Goal: Transaction & Acquisition: Book appointment/travel/reservation

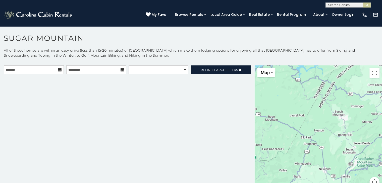
click at [59, 71] on icon at bounding box center [60, 70] width 4 height 4
click at [58, 68] on icon at bounding box center [60, 70] width 4 height 4
click at [60, 68] on icon at bounding box center [60, 70] width 4 height 4
click at [41, 68] on input "text" at bounding box center [34, 70] width 60 height 9
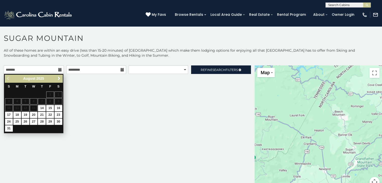
click at [58, 78] on span "Next" at bounding box center [59, 79] width 4 height 4
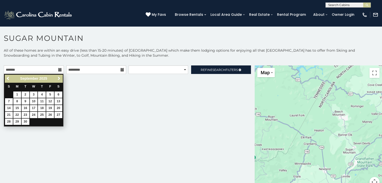
click at [58, 78] on span "Next" at bounding box center [59, 79] width 4 height 4
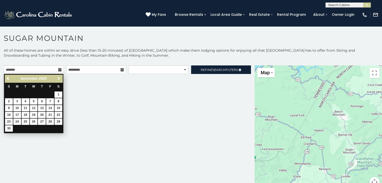
click at [58, 78] on span "Next" at bounding box center [59, 79] width 4 height 4
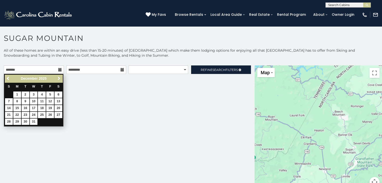
click at [58, 78] on span "Next" at bounding box center [59, 79] width 4 height 4
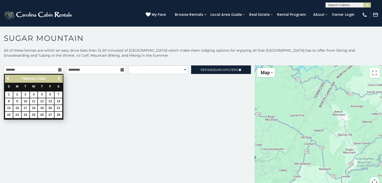
click at [58, 78] on span "Next" at bounding box center [59, 79] width 4 height 4
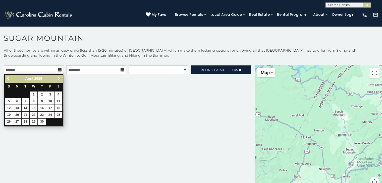
click at [58, 78] on span "Next" at bounding box center [59, 79] width 4 height 4
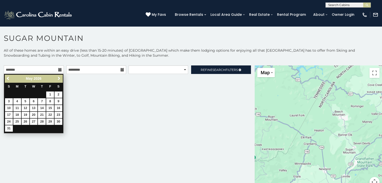
click at [58, 78] on span "Next" at bounding box center [59, 79] width 4 height 4
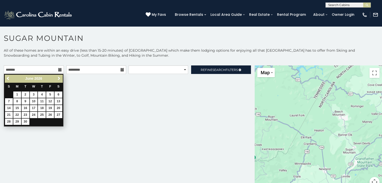
click at [58, 78] on span "Next" at bounding box center [59, 79] width 4 height 4
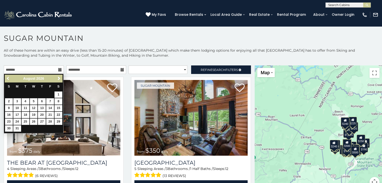
click at [6, 77] on link "Previous" at bounding box center [8, 79] width 6 height 6
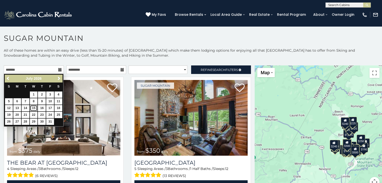
click at [35, 108] on link "15" at bounding box center [34, 108] width 8 height 6
type input "**********"
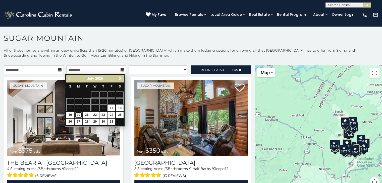
click at [80, 114] on link "20" at bounding box center [79, 115] width 8 height 6
type input "**********"
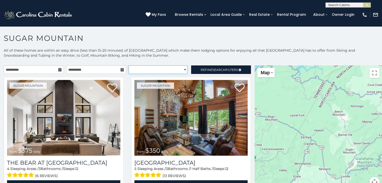
click at [182, 70] on select "**********" at bounding box center [158, 70] width 59 height 9
click at [129, 66] on select "**********" at bounding box center [158, 70] width 59 height 9
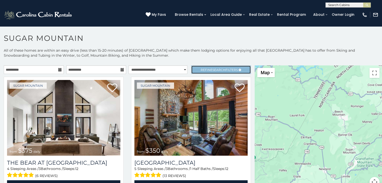
click at [206, 68] on span "Refine Search Filters" at bounding box center [219, 70] width 37 height 4
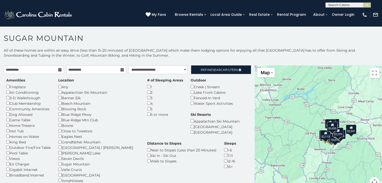
click at [5, 173] on div "Amenities Fireplace Air Conditioning 3-D Walkthrough Club Membership Community …" at bounding box center [29, 128] width 52 height 100
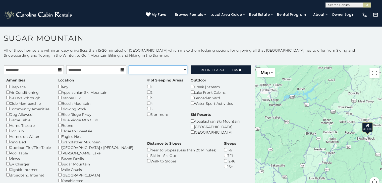
click at [161, 68] on select "**********" at bounding box center [158, 70] width 59 height 9
select select "**********"
click at [129, 66] on select "**********" at bounding box center [158, 70] width 59 height 9
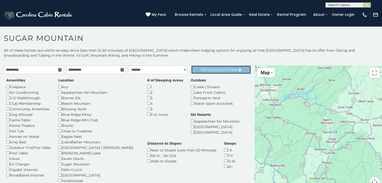
click at [207, 68] on span "Refine Search Filters" at bounding box center [219, 70] width 37 height 4
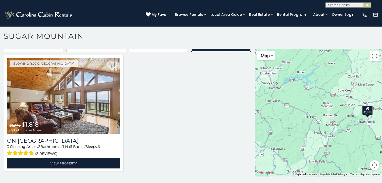
scroll to position [3, 0]
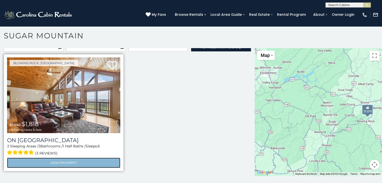
click at [92, 158] on link "View Property" at bounding box center [63, 163] width 113 height 10
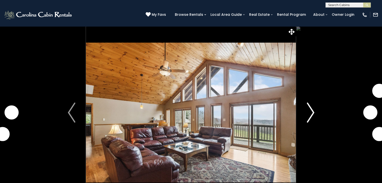
click at [310, 109] on img "Next" at bounding box center [311, 113] width 8 height 20
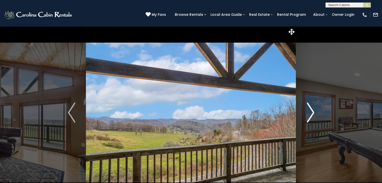
click at [310, 109] on img "Next" at bounding box center [311, 113] width 8 height 20
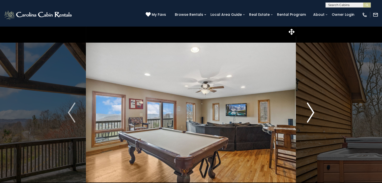
click at [310, 109] on img "Next" at bounding box center [311, 113] width 8 height 20
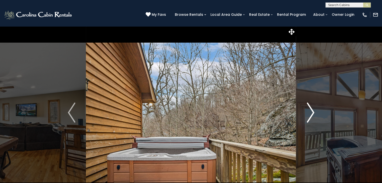
click at [310, 109] on img "Next" at bounding box center [311, 113] width 8 height 20
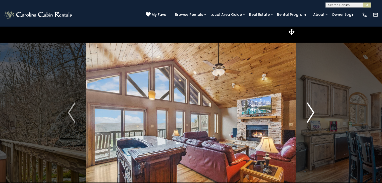
click at [310, 109] on img "Next" at bounding box center [311, 113] width 8 height 20
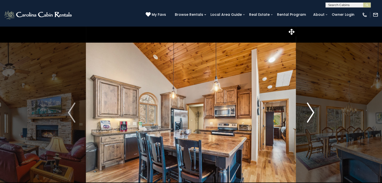
click at [310, 109] on img "Next" at bounding box center [311, 113] width 8 height 20
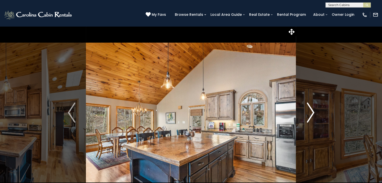
click at [310, 109] on img "Next" at bounding box center [311, 113] width 8 height 20
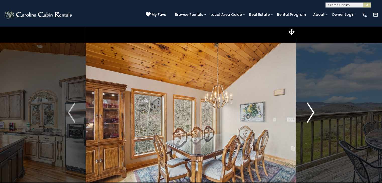
click at [310, 109] on img "Next" at bounding box center [311, 113] width 8 height 20
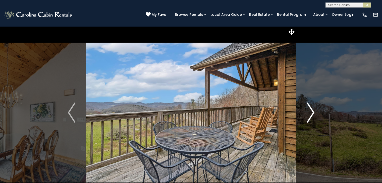
click at [310, 109] on img "Next" at bounding box center [311, 113] width 8 height 20
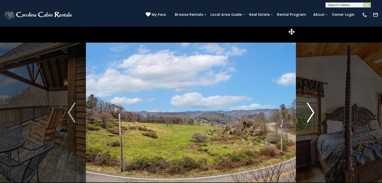
click at [310, 109] on img "Next" at bounding box center [311, 113] width 8 height 20
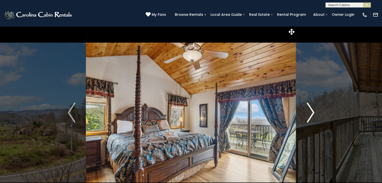
click at [310, 109] on img "Next" at bounding box center [311, 113] width 8 height 20
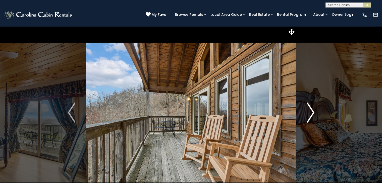
click at [310, 109] on img "Next" at bounding box center [311, 113] width 8 height 20
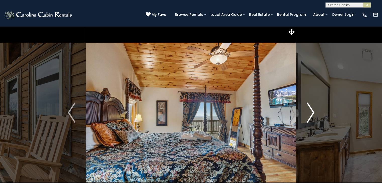
click at [310, 109] on img "Next" at bounding box center [311, 113] width 8 height 20
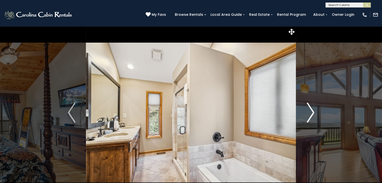
click at [310, 109] on img "Next" at bounding box center [311, 113] width 8 height 20
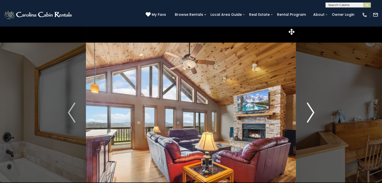
click at [310, 109] on img "Next" at bounding box center [311, 113] width 8 height 20
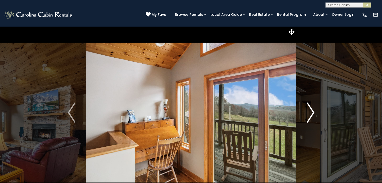
click at [310, 109] on img "Next" at bounding box center [311, 113] width 8 height 20
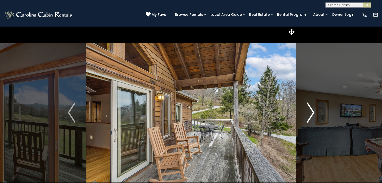
click at [310, 109] on img "Next" at bounding box center [311, 113] width 8 height 20
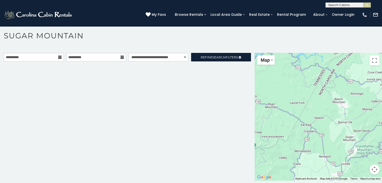
scroll to position [15, 0]
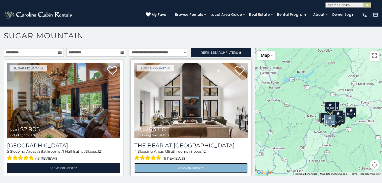
click at [189, 167] on link "View Property" at bounding box center [190, 168] width 113 height 10
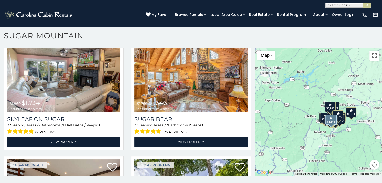
scroll to position [402, 0]
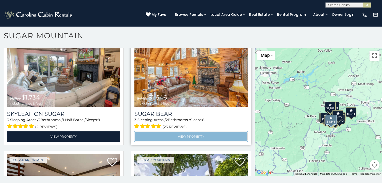
click at [179, 132] on link "View Property" at bounding box center [190, 137] width 113 height 10
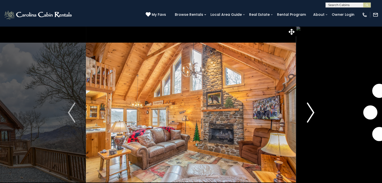
click at [309, 108] on img "Next" at bounding box center [311, 113] width 8 height 20
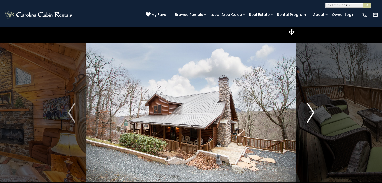
click at [309, 108] on img "Next" at bounding box center [311, 113] width 8 height 20
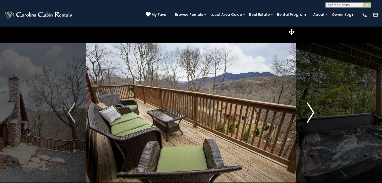
click at [309, 108] on img "Next" at bounding box center [311, 113] width 8 height 20
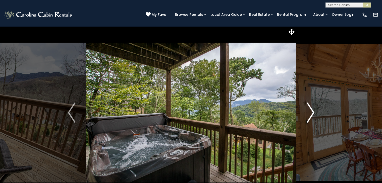
click at [309, 108] on img "Next" at bounding box center [311, 113] width 8 height 20
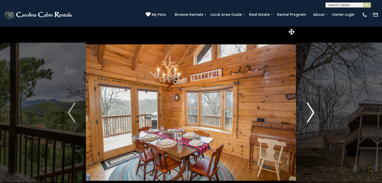
click at [309, 108] on img "Next" at bounding box center [311, 113] width 8 height 20
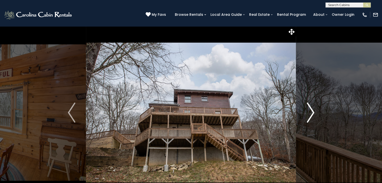
click at [309, 108] on img "Next" at bounding box center [311, 113] width 8 height 20
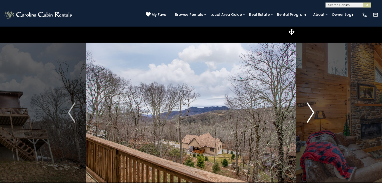
click at [309, 108] on img "Next" at bounding box center [311, 113] width 8 height 20
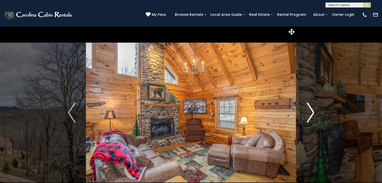
click at [309, 108] on img "Next" at bounding box center [311, 113] width 8 height 20
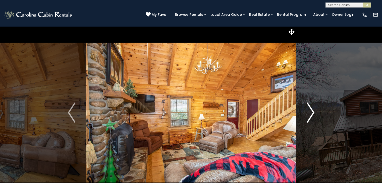
click at [309, 108] on img "Next" at bounding box center [311, 113] width 8 height 20
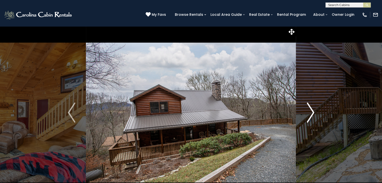
click at [309, 108] on img "Next" at bounding box center [311, 113] width 8 height 20
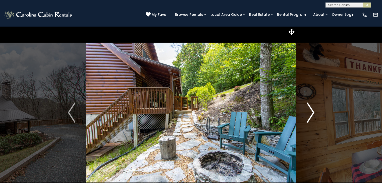
click at [309, 108] on img "Next" at bounding box center [311, 113] width 8 height 20
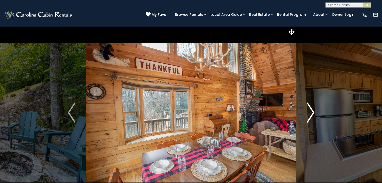
click at [309, 108] on img "Next" at bounding box center [311, 113] width 8 height 20
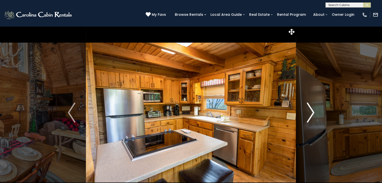
click at [309, 108] on img "Next" at bounding box center [311, 113] width 8 height 20
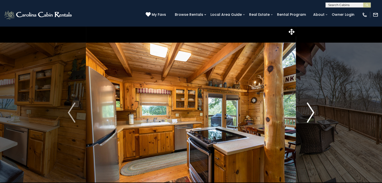
click at [309, 108] on img "Next" at bounding box center [311, 113] width 8 height 20
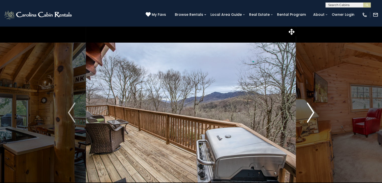
click at [309, 108] on img "Next" at bounding box center [311, 113] width 8 height 20
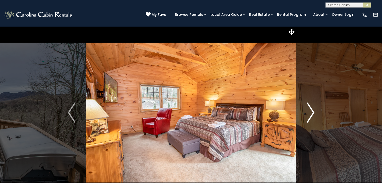
click at [309, 108] on img "Next" at bounding box center [311, 113] width 8 height 20
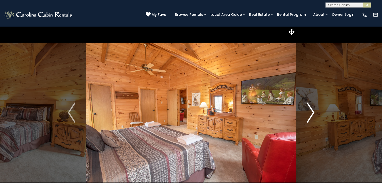
click at [309, 108] on img "Next" at bounding box center [311, 113] width 8 height 20
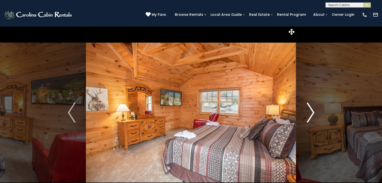
click at [309, 108] on img "Next" at bounding box center [311, 113] width 8 height 20
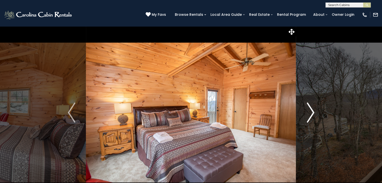
click at [309, 108] on img "Next" at bounding box center [311, 113] width 8 height 20
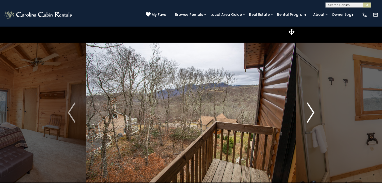
click at [309, 108] on img "Next" at bounding box center [311, 113] width 8 height 20
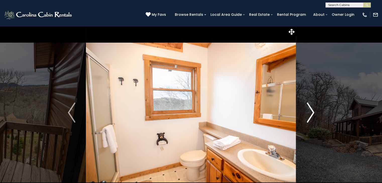
click at [309, 108] on img "Next" at bounding box center [311, 113] width 8 height 20
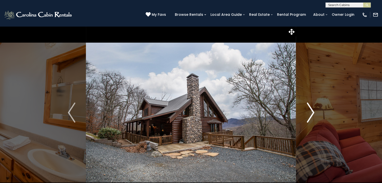
click at [309, 108] on img "Next" at bounding box center [311, 113] width 8 height 20
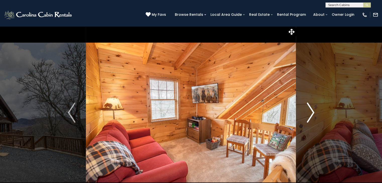
click at [309, 108] on img "Next" at bounding box center [311, 113] width 8 height 20
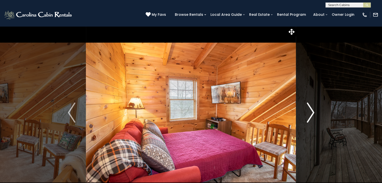
click at [309, 108] on img "Next" at bounding box center [311, 113] width 8 height 20
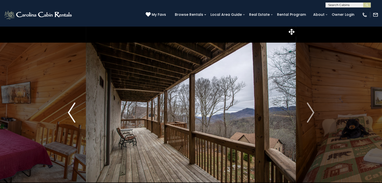
click at [70, 112] on img "Previous" at bounding box center [72, 113] width 8 height 20
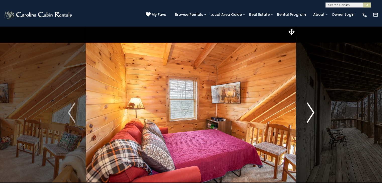
click at [312, 115] on img "Next" at bounding box center [311, 113] width 8 height 20
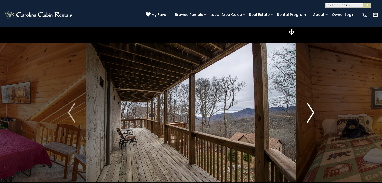
click at [312, 115] on img "Next" at bounding box center [311, 113] width 8 height 20
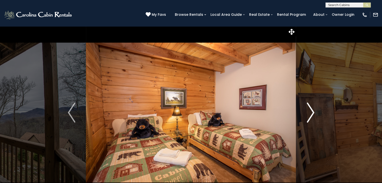
click at [312, 115] on img "Next" at bounding box center [311, 113] width 8 height 20
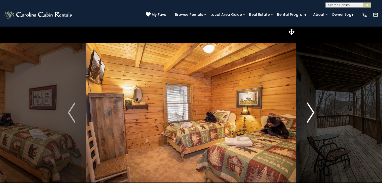
click at [312, 115] on img "Next" at bounding box center [311, 113] width 8 height 20
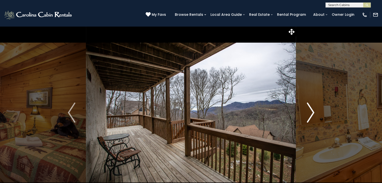
click at [312, 115] on img "Next" at bounding box center [311, 113] width 8 height 20
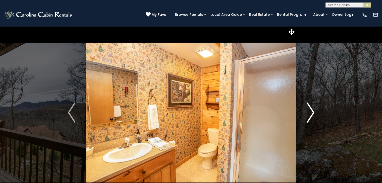
click at [312, 115] on img "Next" at bounding box center [311, 113] width 8 height 20
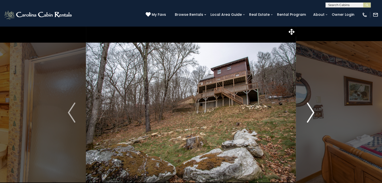
click at [312, 115] on img "Next" at bounding box center [311, 113] width 8 height 20
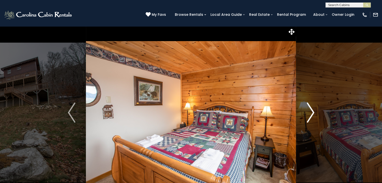
click at [312, 115] on img "Next" at bounding box center [311, 113] width 8 height 20
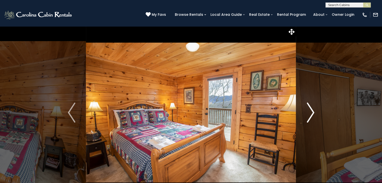
click at [312, 115] on img "Next" at bounding box center [311, 113] width 8 height 20
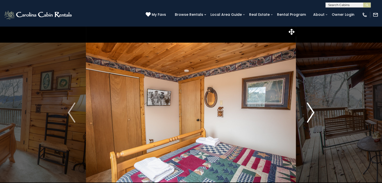
click at [312, 115] on img "Next" at bounding box center [311, 113] width 8 height 20
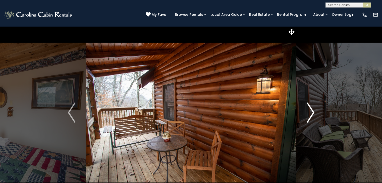
click at [312, 115] on img "Next" at bounding box center [311, 113] width 8 height 20
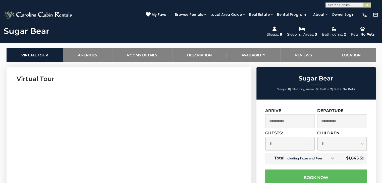
scroll to position [226, 0]
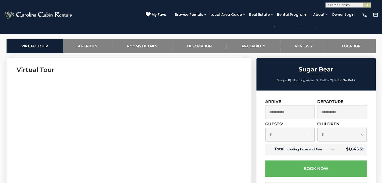
click at [309, 135] on select "**********" at bounding box center [289, 134] width 49 height 13
select select "*"
click at [265, 128] on select "**********" at bounding box center [289, 134] width 49 height 13
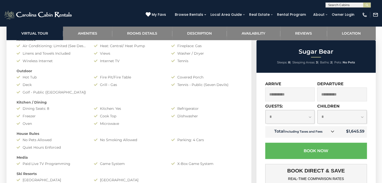
scroll to position [427, 0]
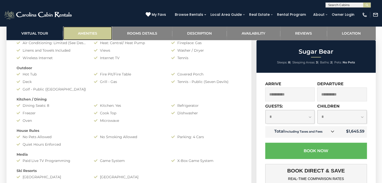
click at [95, 32] on link "Amenities" at bounding box center [87, 33] width 49 height 14
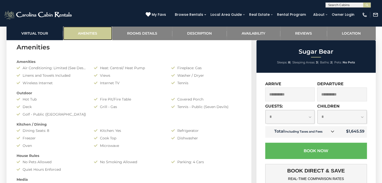
scroll to position [399, 0]
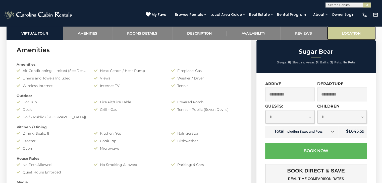
click at [351, 33] on link "Location" at bounding box center [351, 33] width 49 height 14
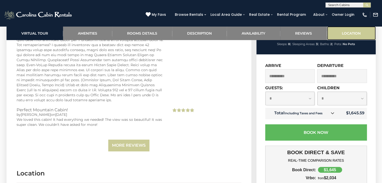
scroll to position [1790, 0]
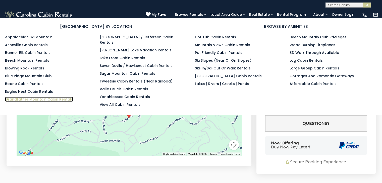
click at [41, 100] on link "Grandfather Mountain Cabin Rentals" at bounding box center [39, 99] width 68 height 5
